Goal: Find specific page/section

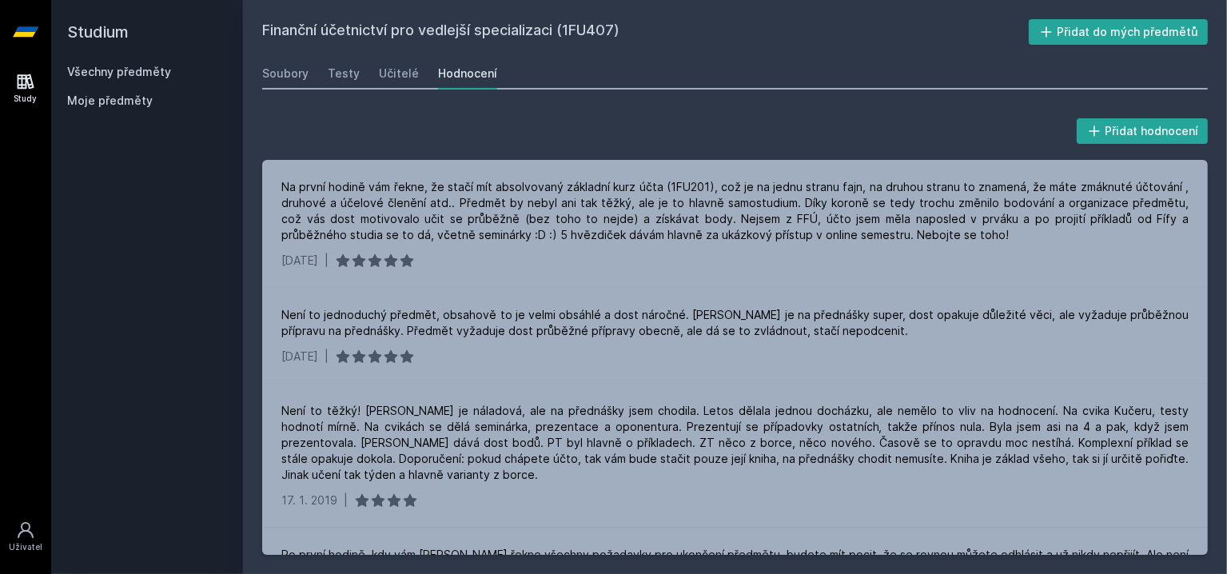
scroll to position [190, 0]
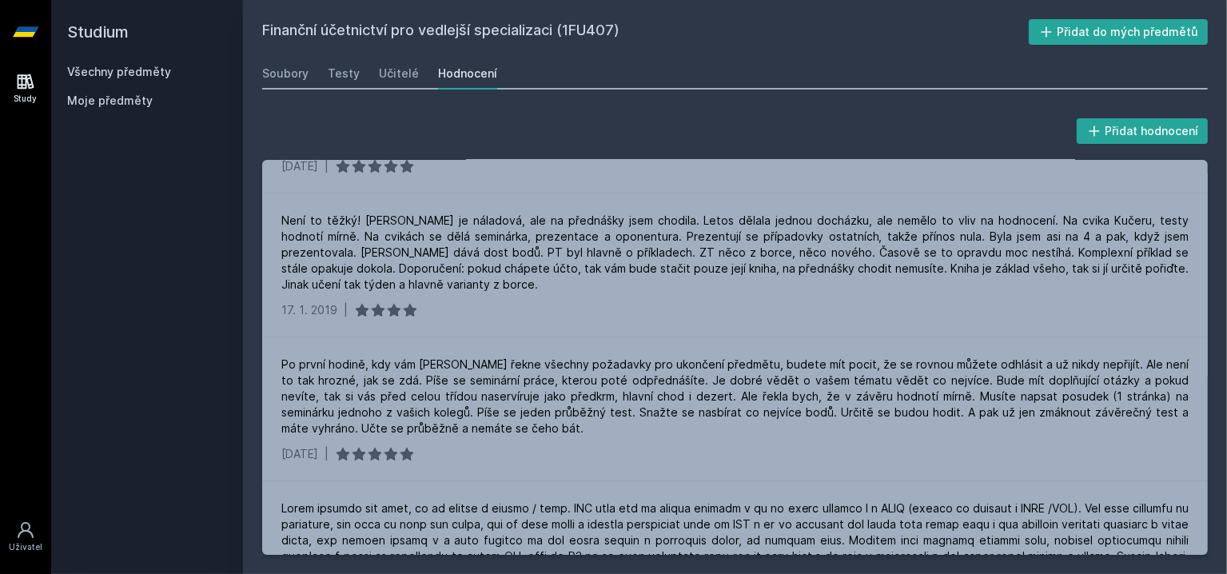
click at [18, 26] on icon at bounding box center [26, 32] width 26 height 64
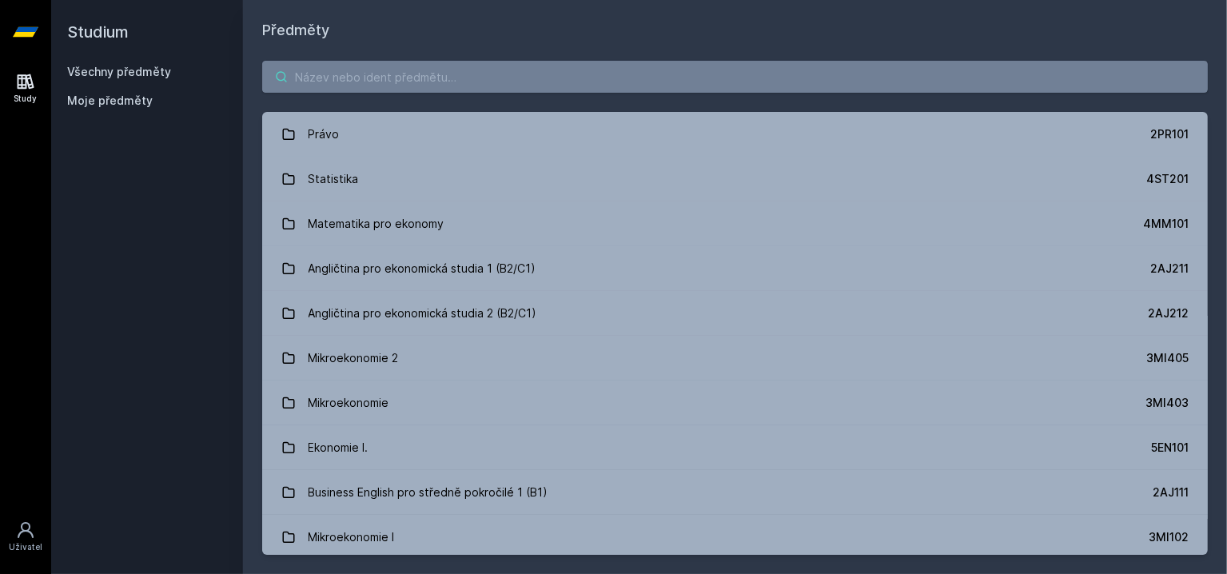
paste input "RB 212 1FP405"
click at [382, 80] on input "search" at bounding box center [734, 77] width 945 height 32
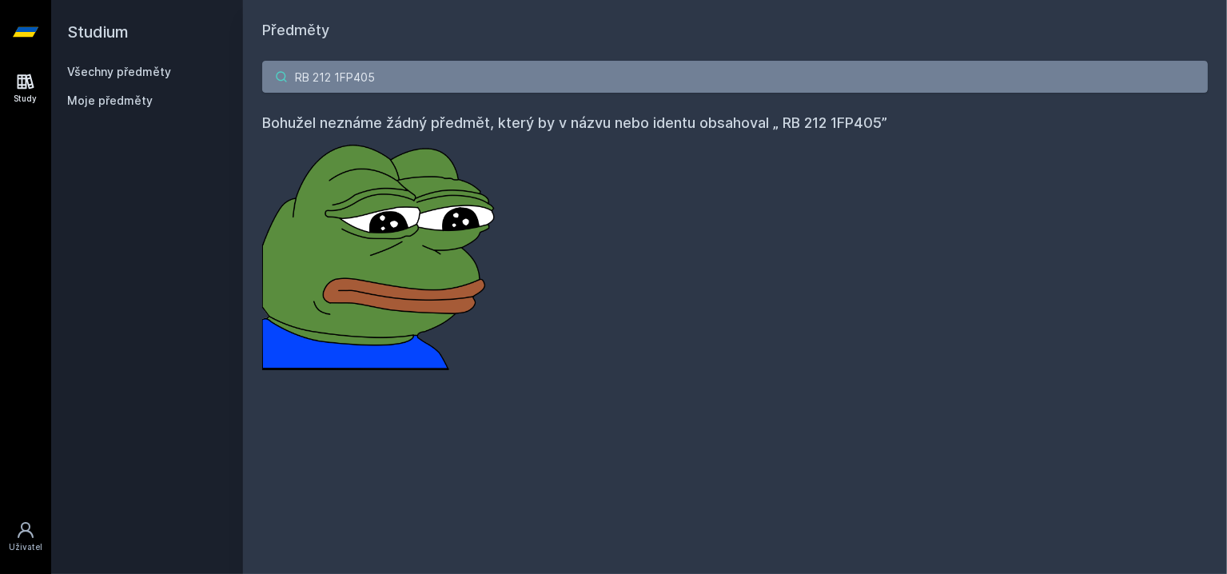
click at [349, 75] on input "RB 212 1FP405" at bounding box center [734, 77] width 945 height 32
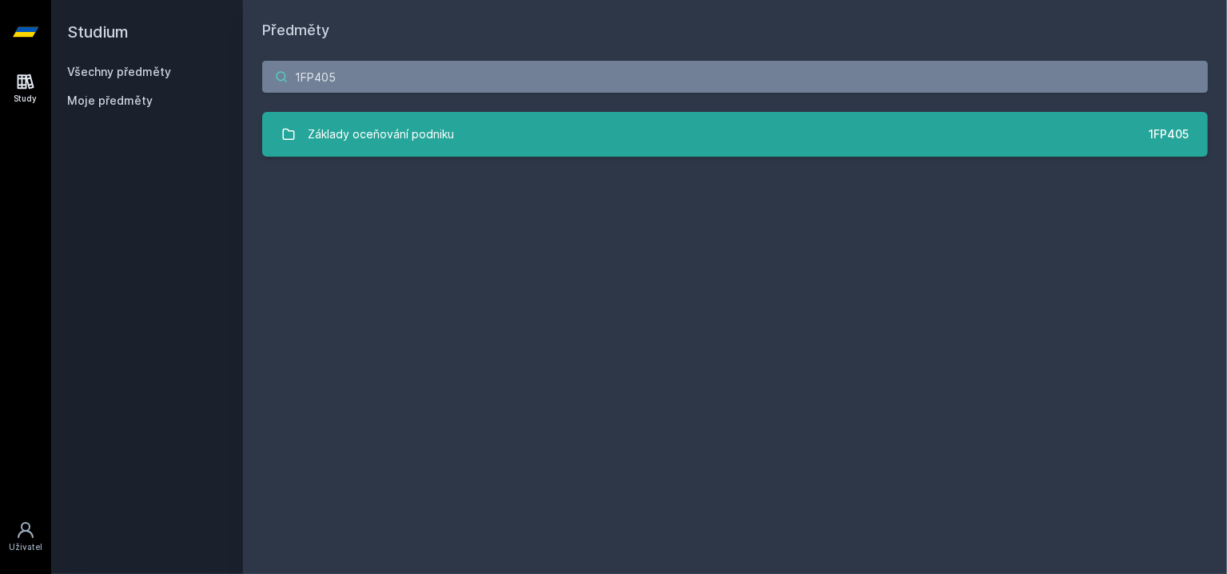
type input "1FP405"
click at [424, 118] on div "Základy oceňování podniku" at bounding box center [381, 134] width 146 height 32
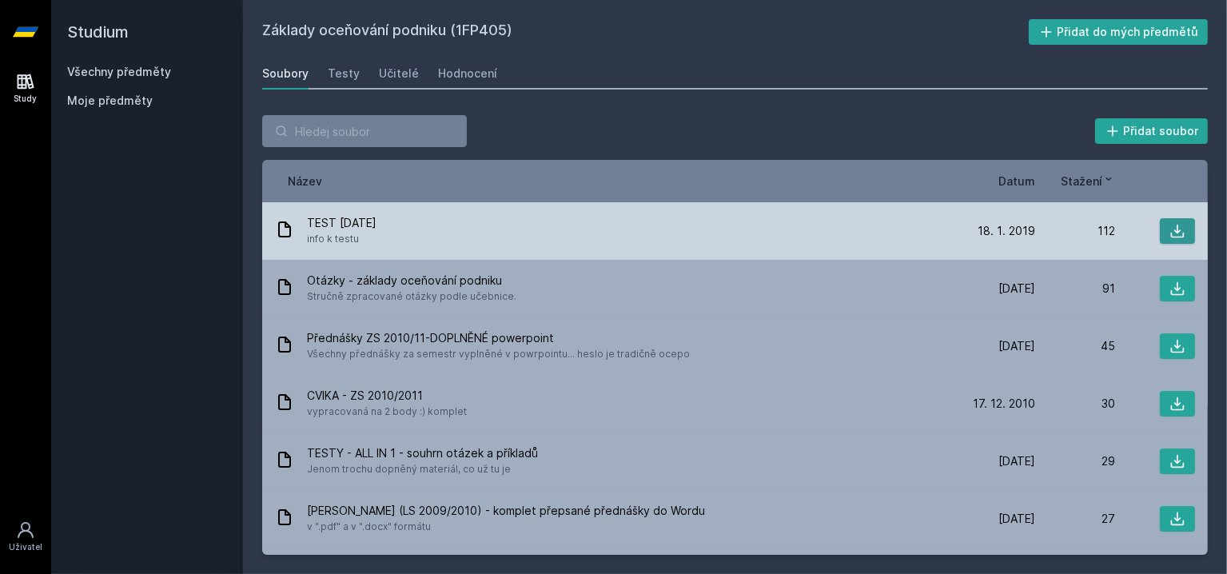
click at [1169, 228] on icon at bounding box center [1177, 231] width 16 height 16
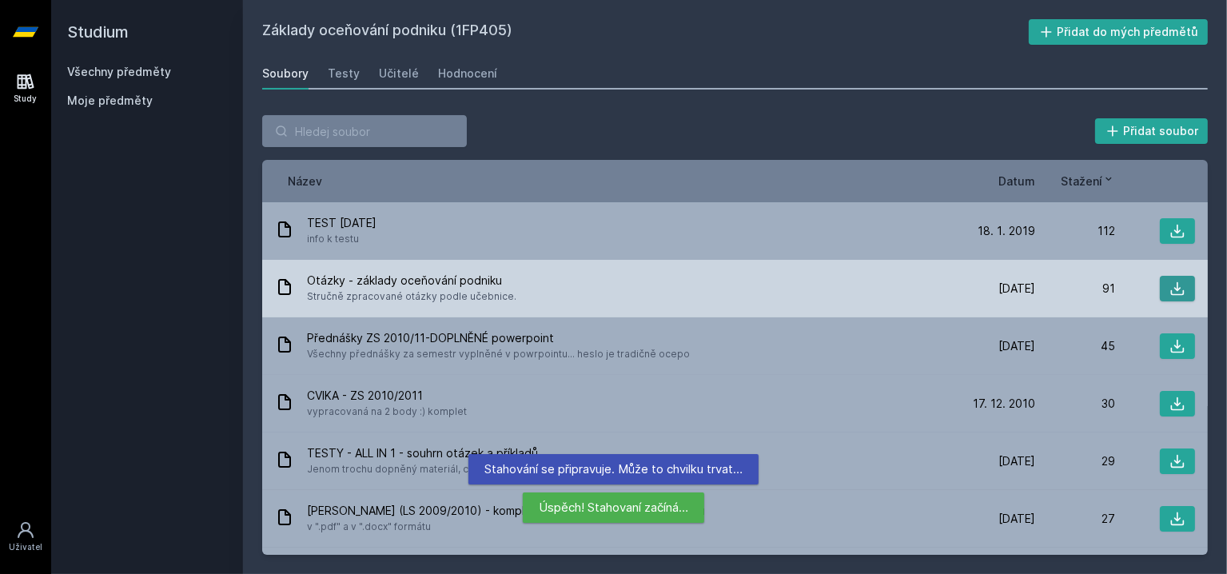
click at [1174, 286] on icon at bounding box center [1177, 288] width 16 height 16
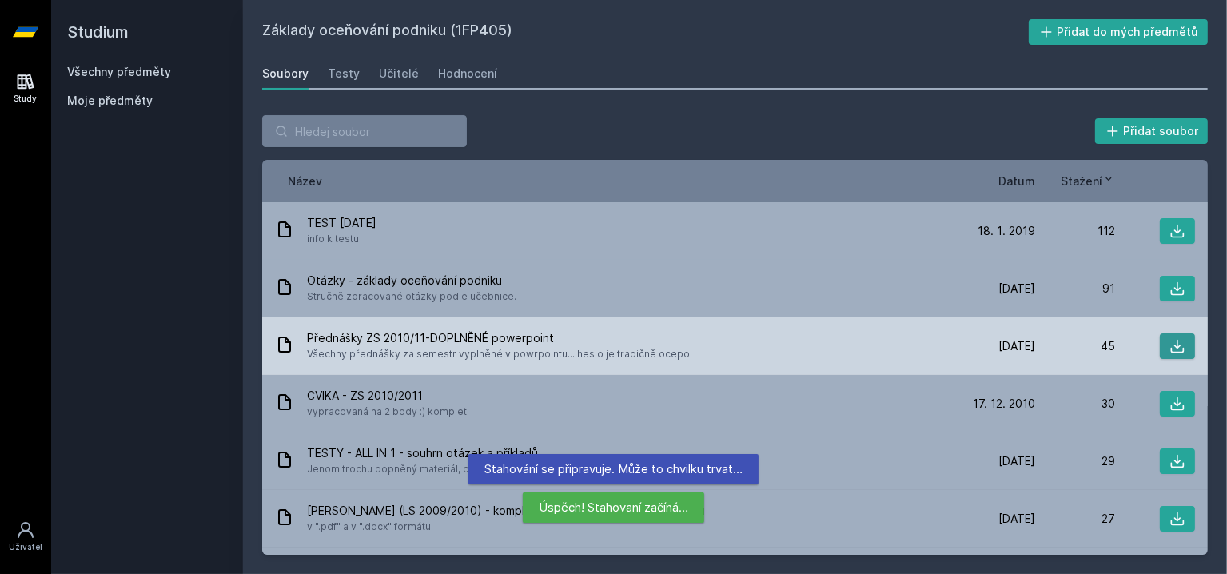
click at [1169, 352] on icon at bounding box center [1177, 346] width 16 height 16
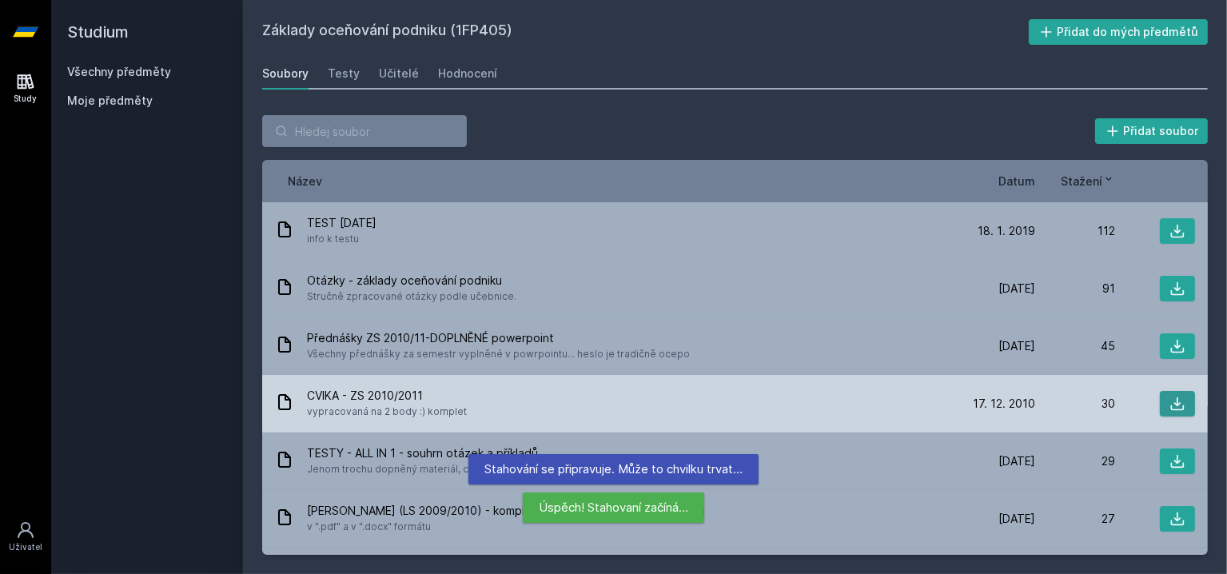
click at [1179, 400] on button at bounding box center [1177, 404] width 35 height 26
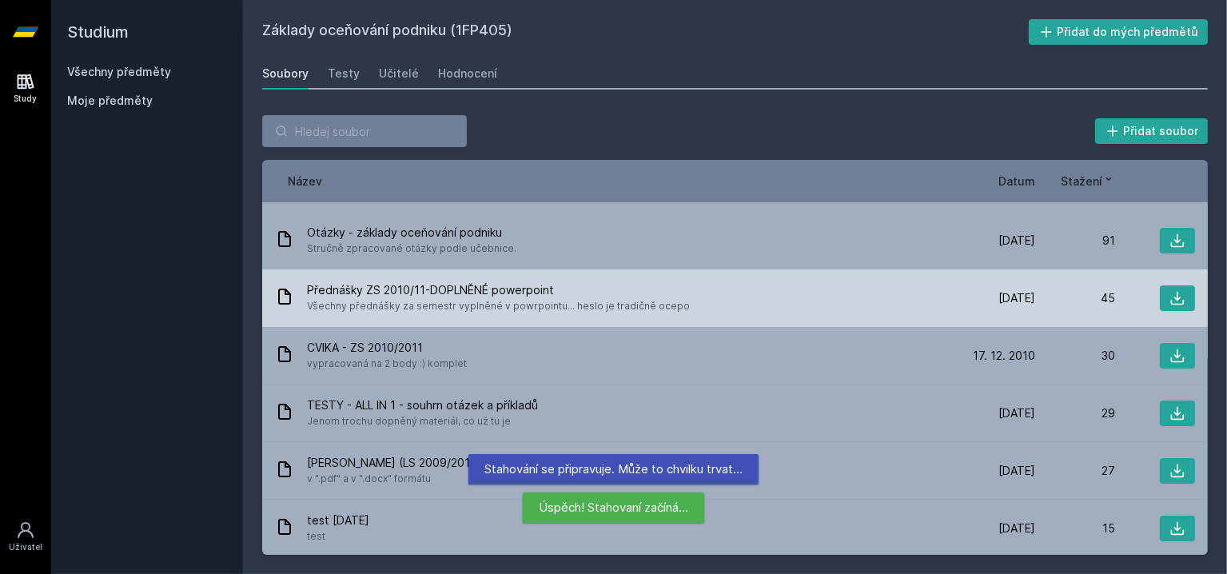
scroll to position [54, 0]
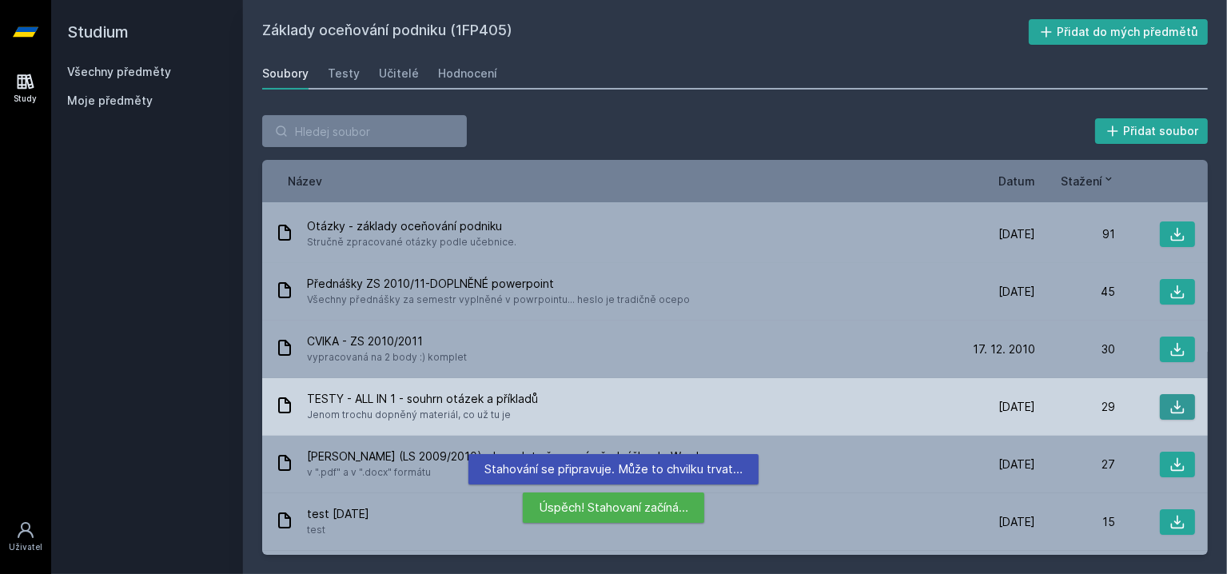
click at [1169, 399] on icon at bounding box center [1177, 407] width 16 height 16
